Goal: Task Accomplishment & Management: Manage account settings

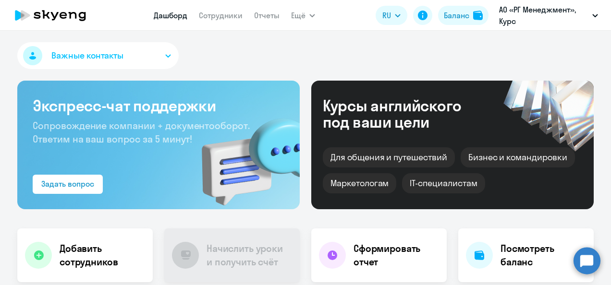
click at [387, 128] on div "Курсы английского под ваши цели" at bounding box center [405, 113] width 164 height 33
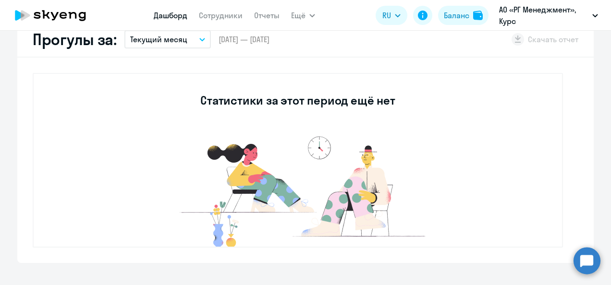
scroll to position [192, 0]
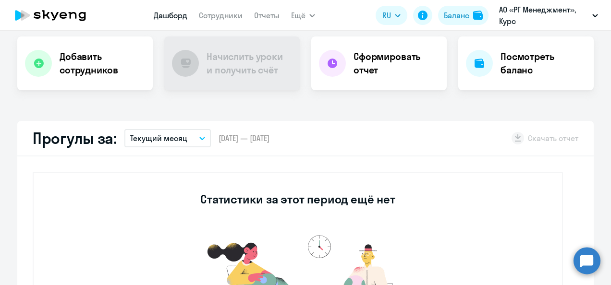
click at [91, 139] on h2 "Прогулы за:" at bounding box center [75, 138] width 84 height 19
click at [88, 72] on h4 "Добавить сотрудников" at bounding box center [102, 63] width 85 height 27
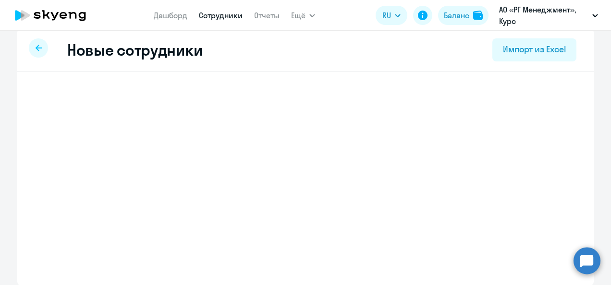
select select "english_adult_not_native_speaker_course_elementary"
select select "3"
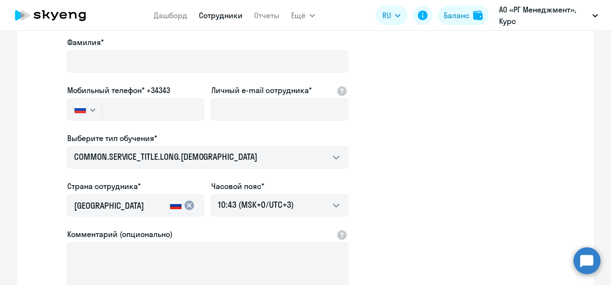
scroll to position [0, 0]
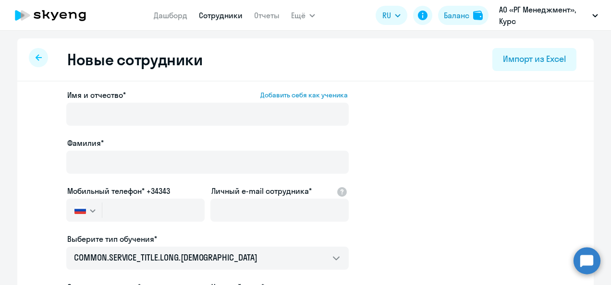
click at [42, 54] on div at bounding box center [38, 57] width 19 height 19
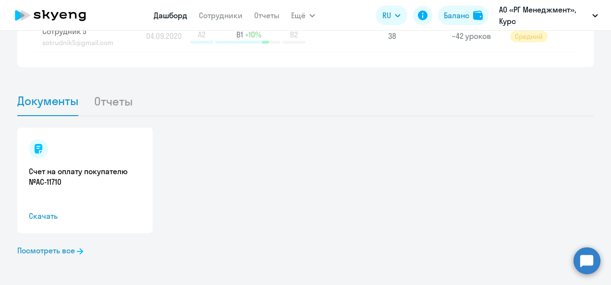
scroll to position [966, 0]
